Goal: Transaction & Acquisition: Purchase product/service

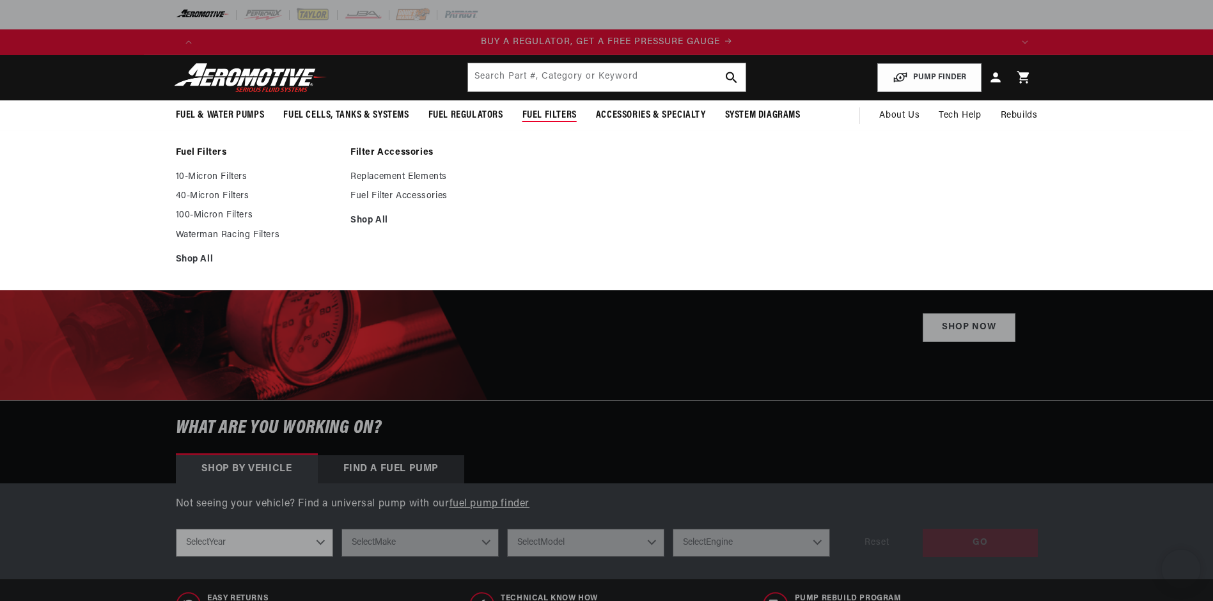
click at [547, 114] on span "Fuel Filters" at bounding box center [550, 115] width 54 height 13
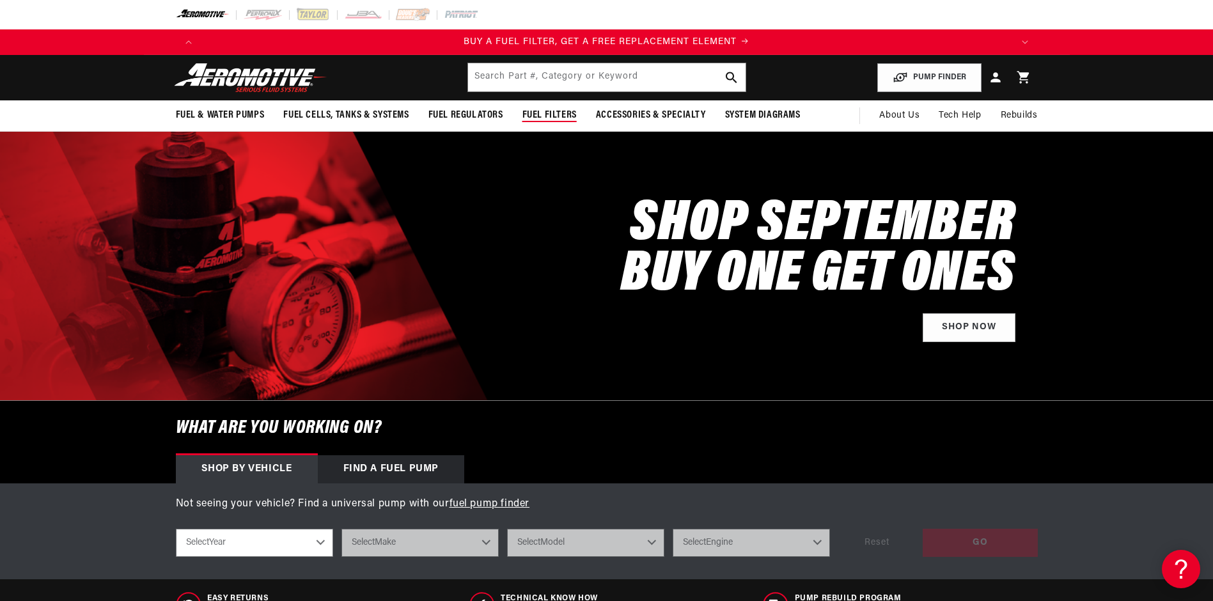
scroll to position [0, 1622]
click at [547, 114] on span "Fuel Filters" at bounding box center [550, 115] width 54 height 13
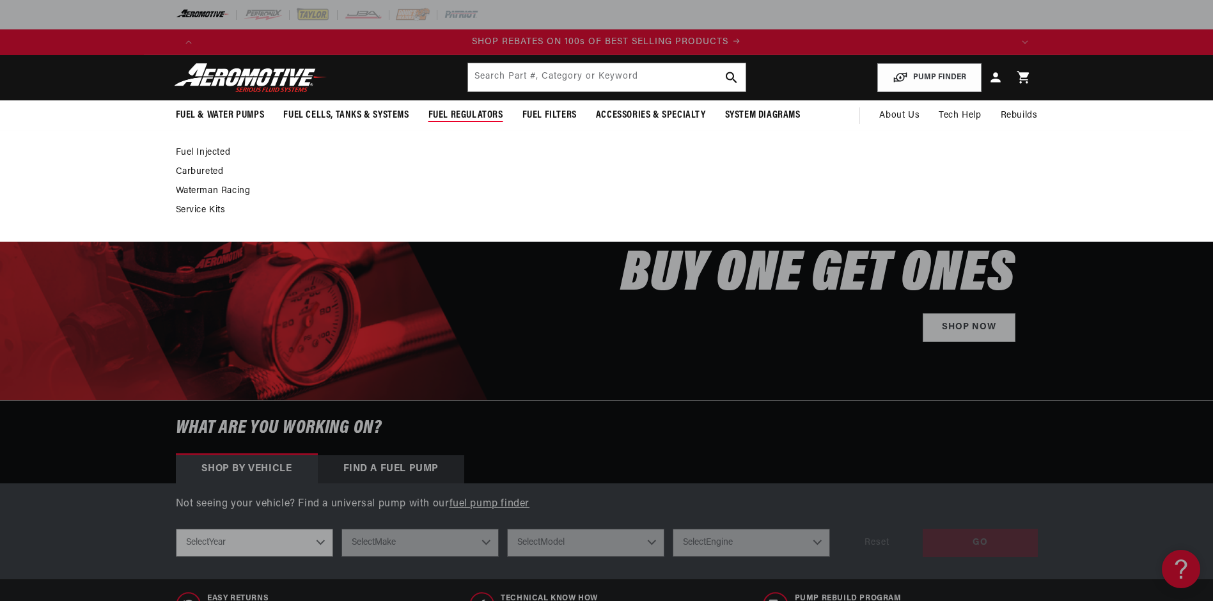
scroll to position [0, 2433]
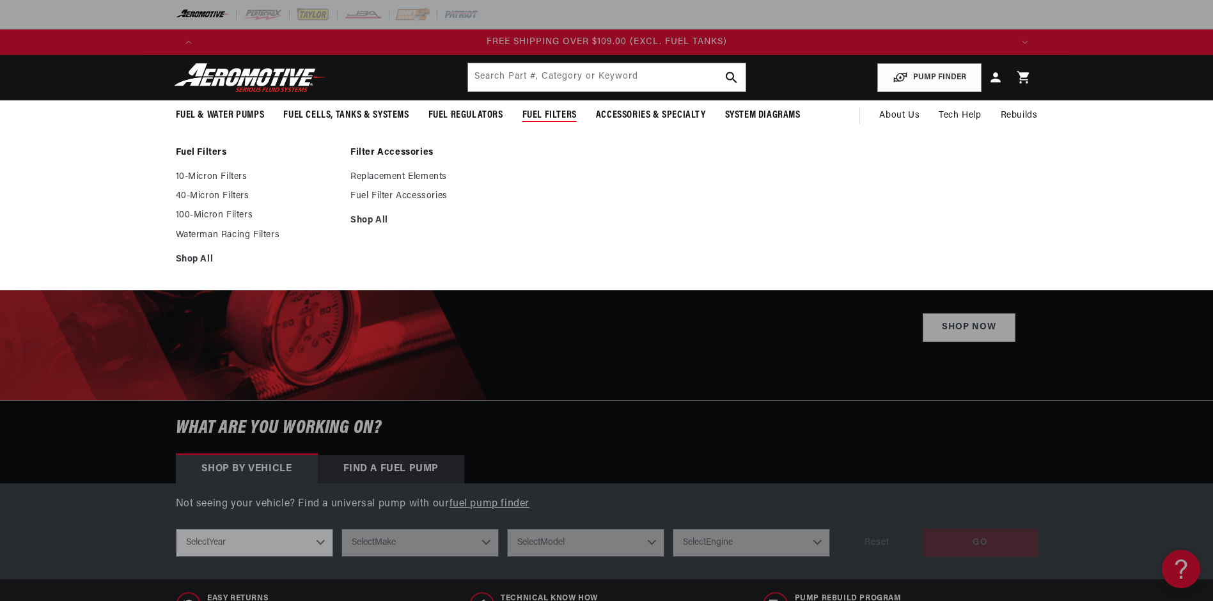
click at [553, 114] on span "Fuel Filters" at bounding box center [550, 115] width 54 height 13
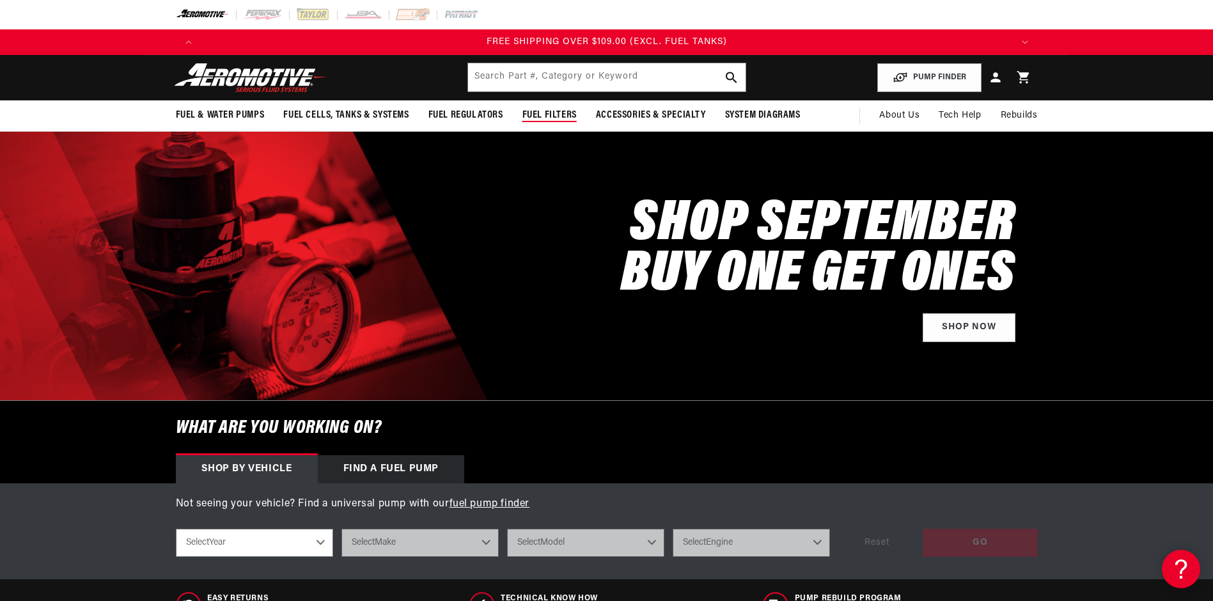
scroll to position [0, 0]
click at [549, 118] on span "Fuel Filters" at bounding box center [550, 115] width 54 height 13
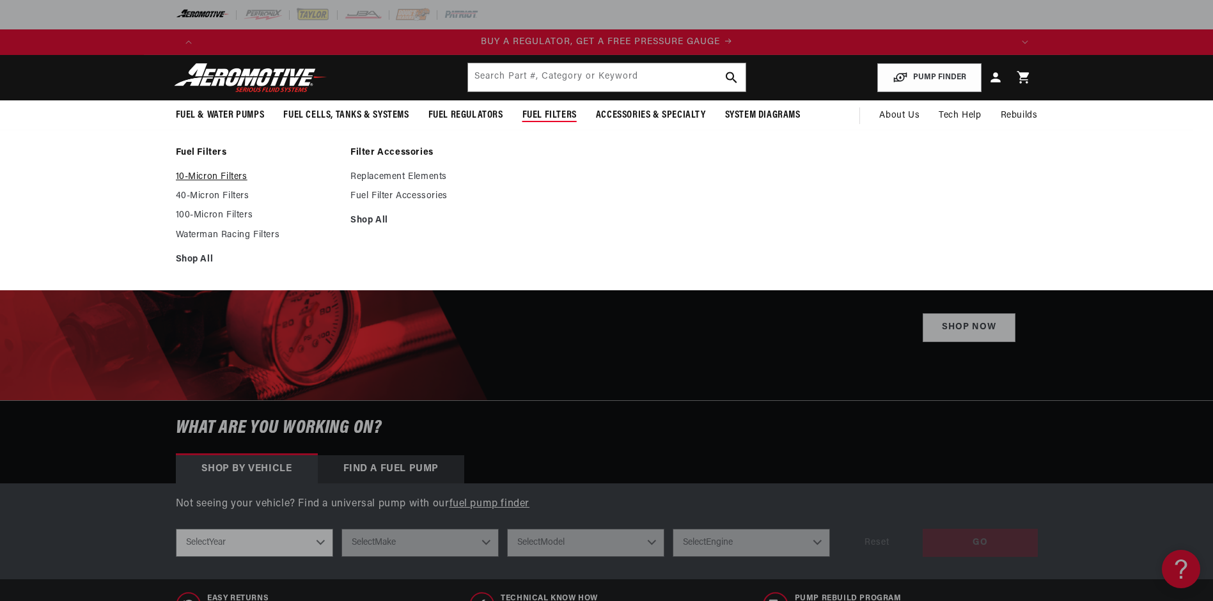
click at [214, 174] on link "10-Micron Filters" at bounding box center [257, 177] width 162 height 12
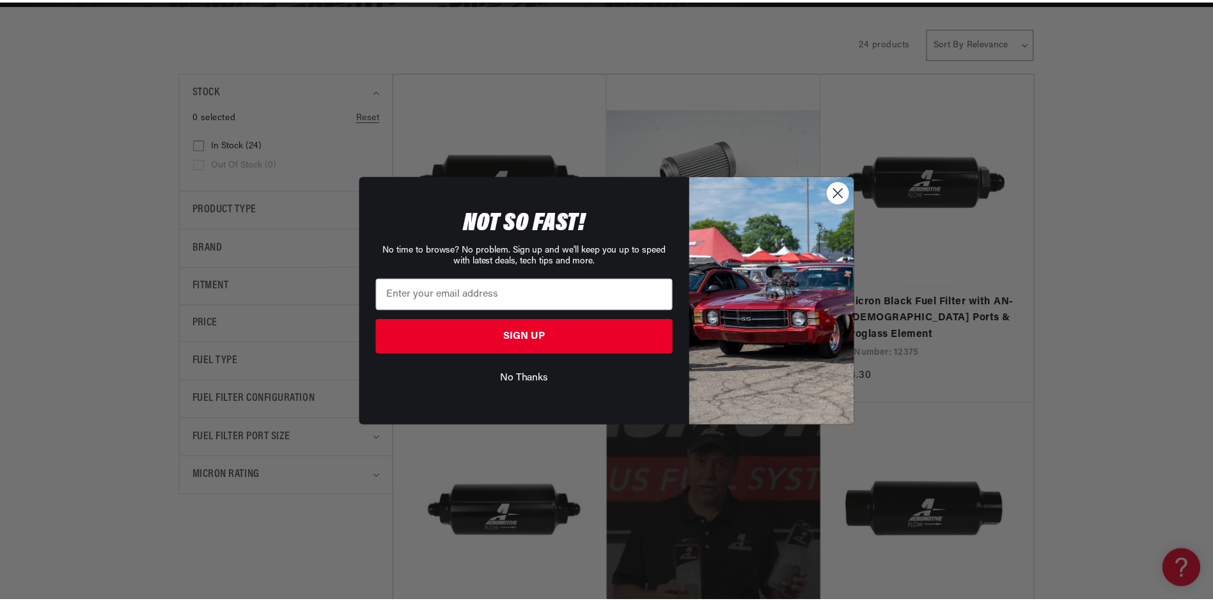
scroll to position [0, 1622]
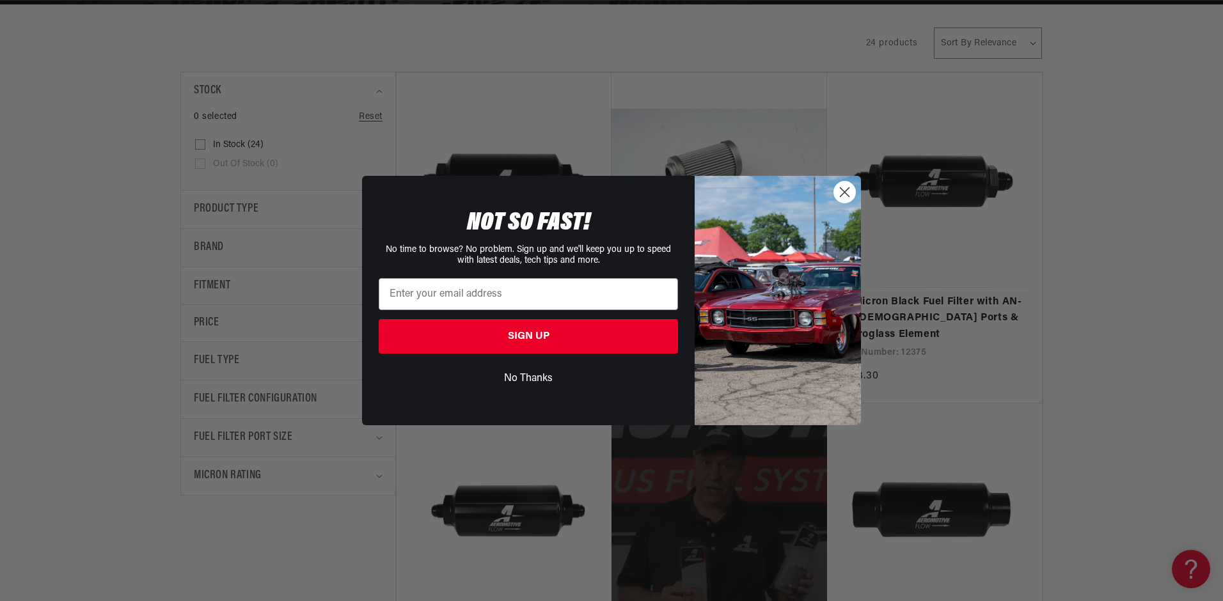
click at [840, 192] on circle "Close dialog" at bounding box center [844, 192] width 21 height 21
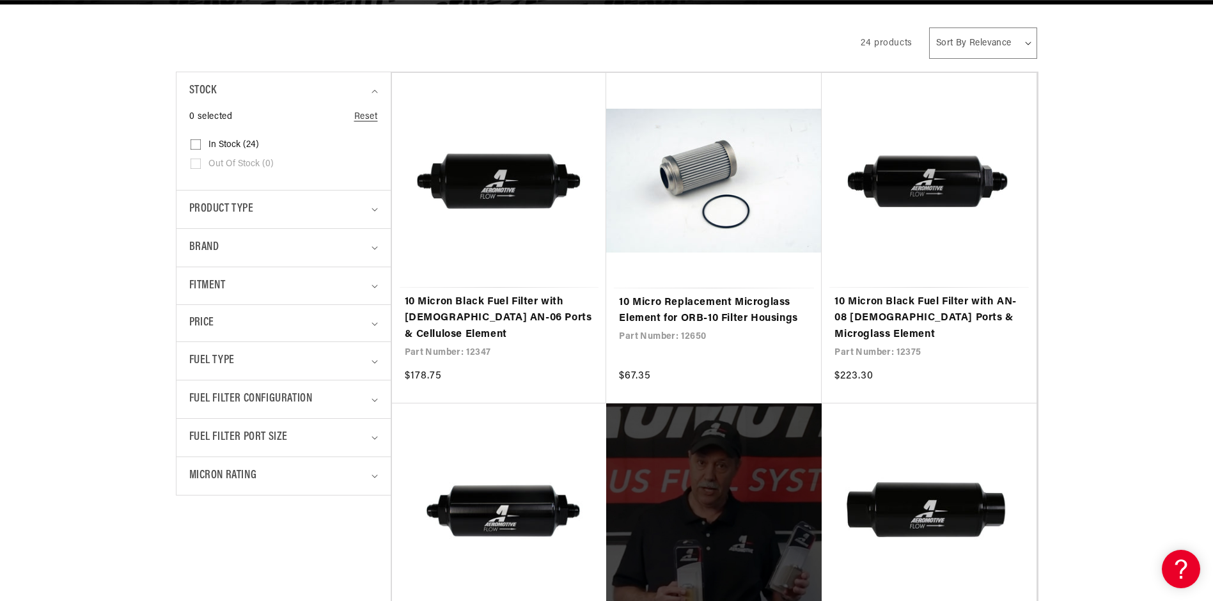
scroll to position [0, 0]
click at [501, 301] on link "10 Micron Black Fuel Filter with [DEMOGRAPHIC_DATA] AN-06 Ports & Cellulose Ele…" at bounding box center [499, 318] width 189 height 49
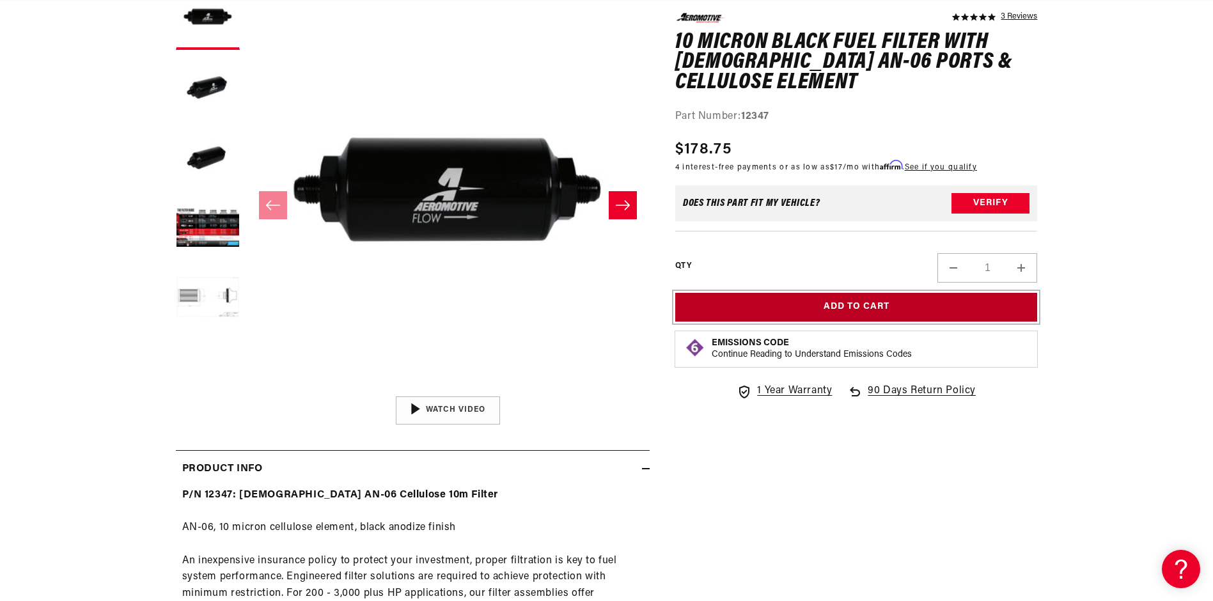
click at [847, 306] on button "Add to Cart" at bounding box center [856, 307] width 363 height 29
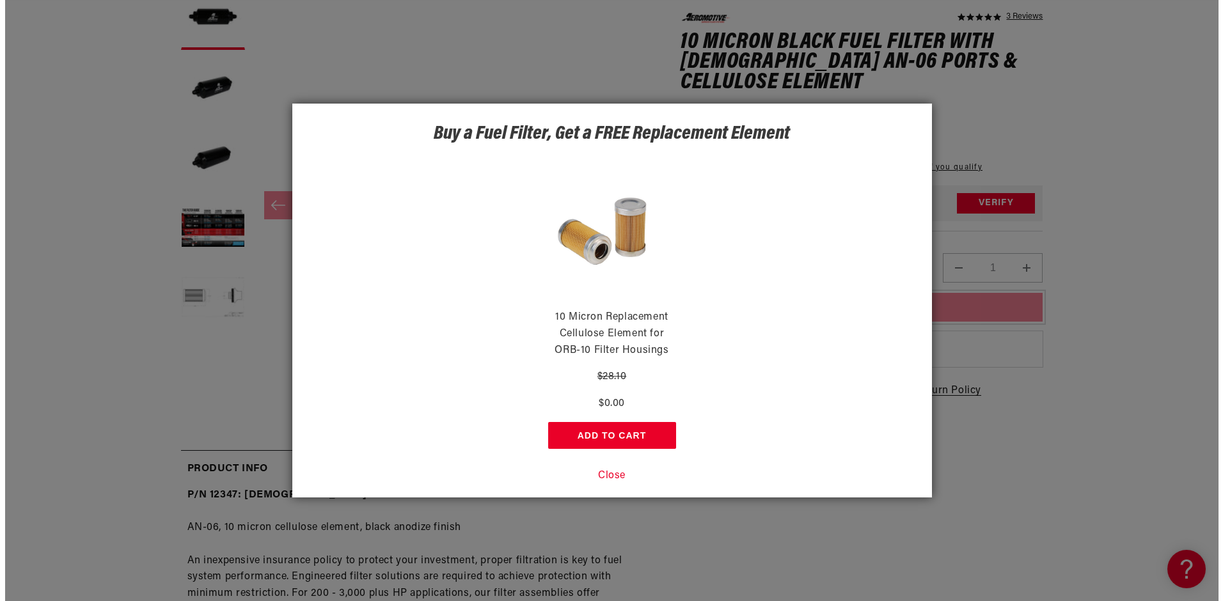
scroll to position [0, 1622]
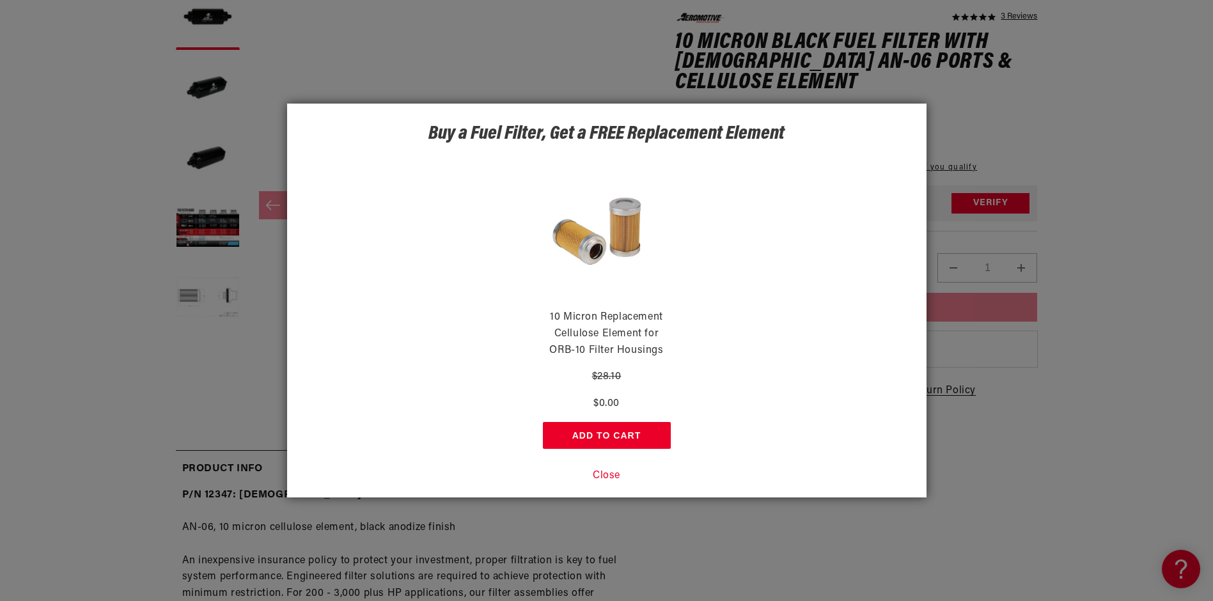
click at [615, 434] on button "Add to Cart" at bounding box center [607, 435] width 128 height 27
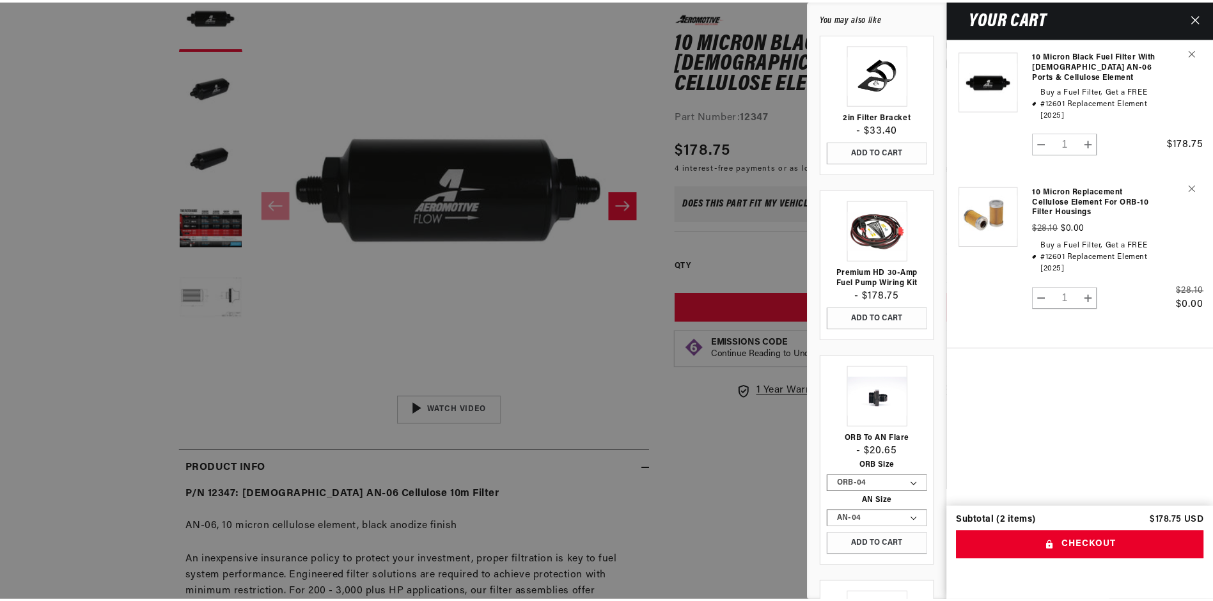
scroll to position [0, 0]
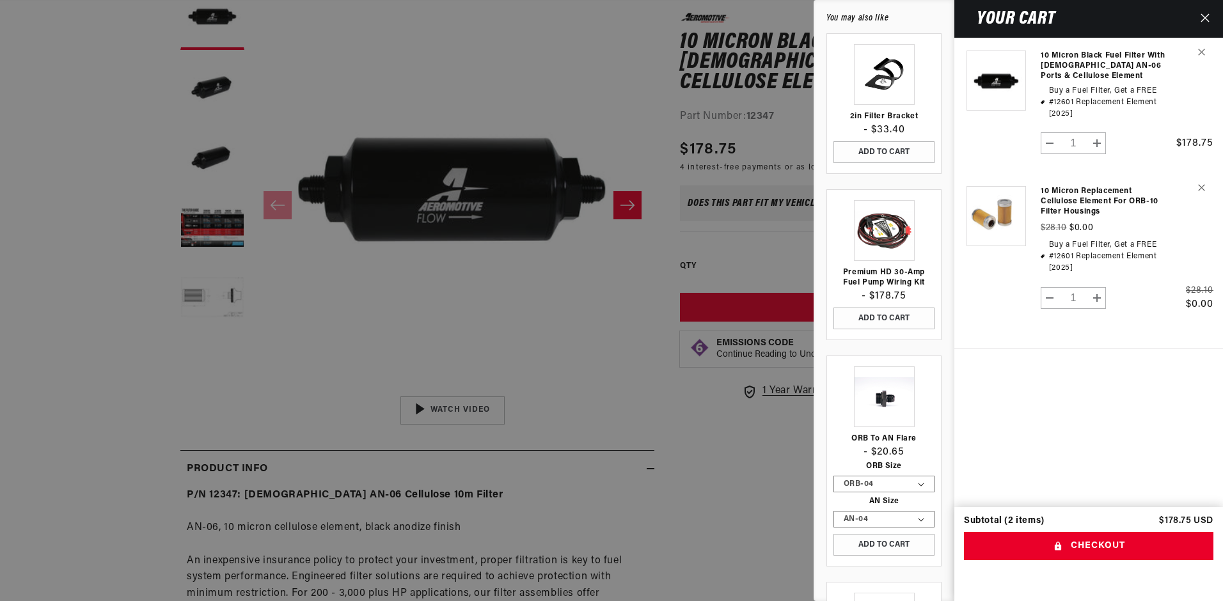
click at [553, 350] on div at bounding box center [611, 300] width 1223 height 601
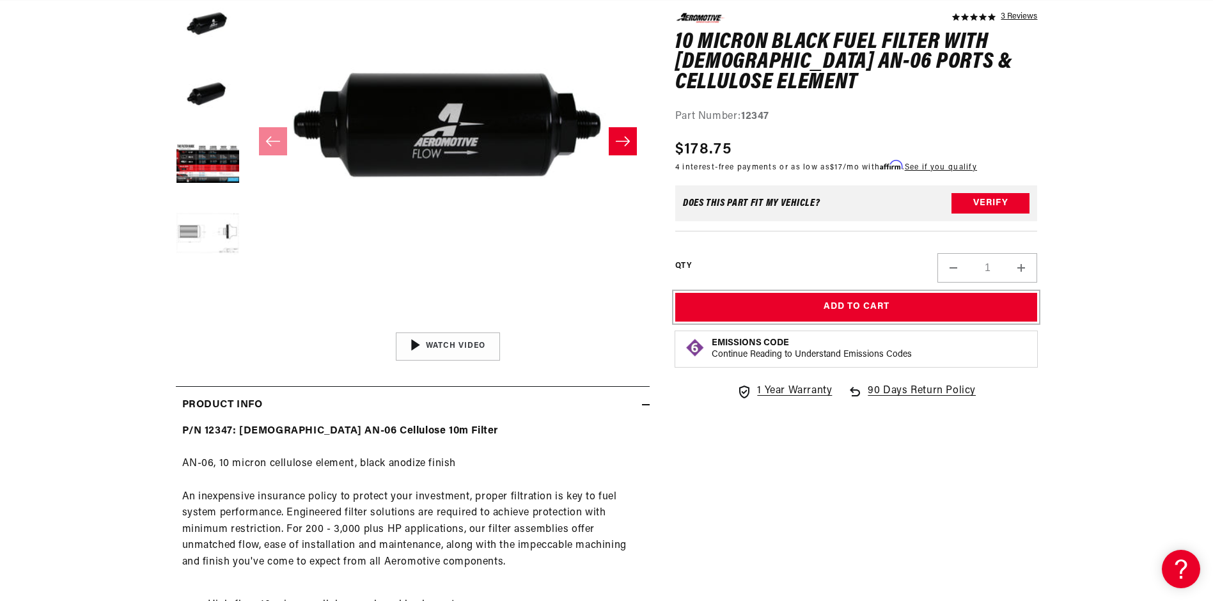
scroll to position [0, 1622]
click at [623, 144] on icon "Slide right" at bounding box center [622, 141] width 15 height 13
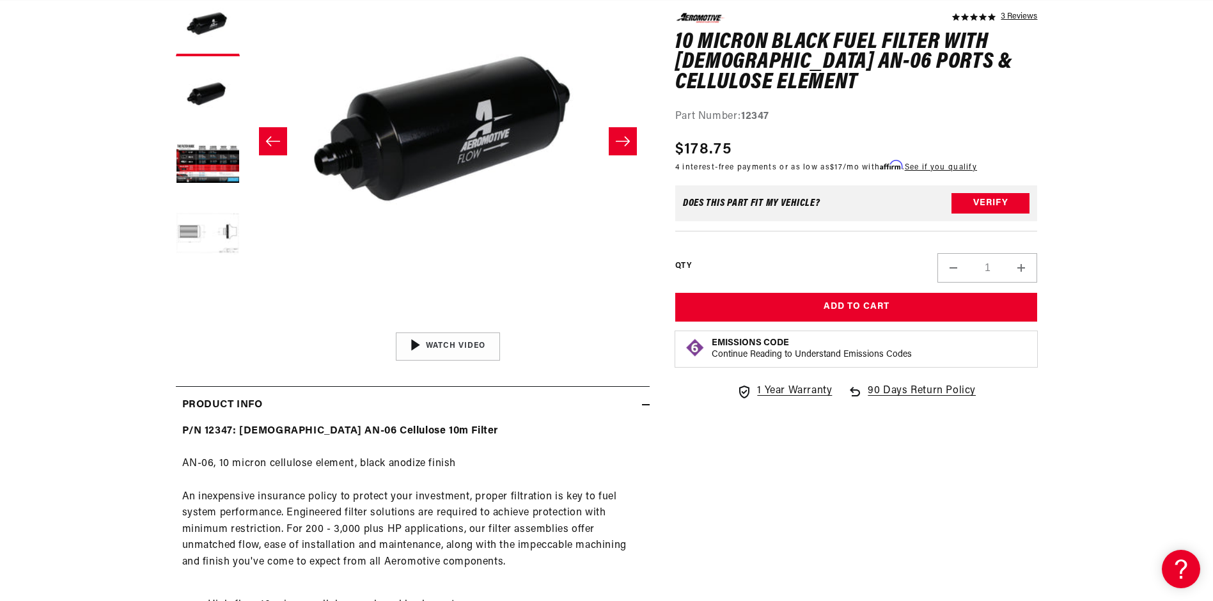
click at [623, 144] on icon "Slide right" at bounding box center [622, 141] width 15 height 13
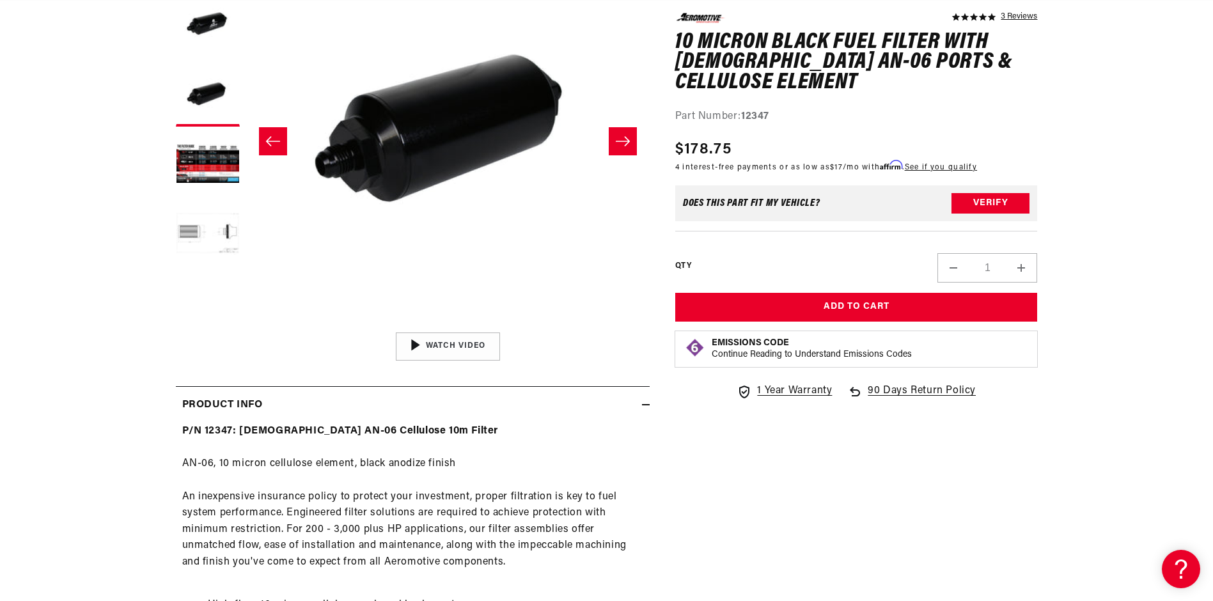
scroll to position [0, 2433]
click at [223, 234] on button "Load image 5 in gallery view" at bounding box center [208, 235] width 64 height 64
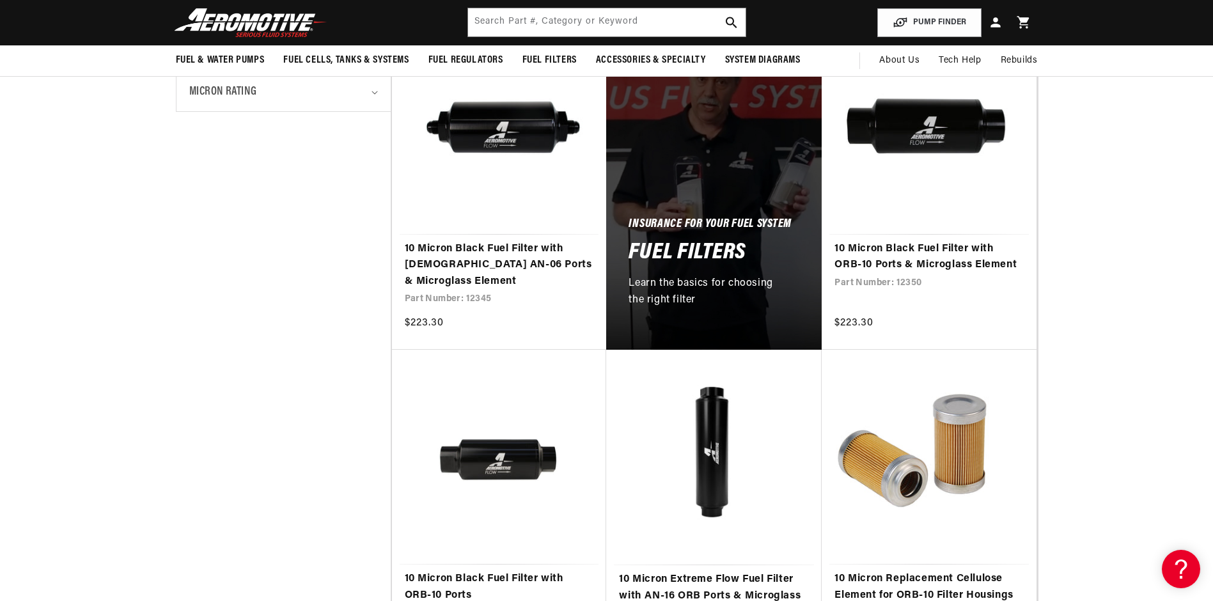
scroll to position [0, 1622]
